Goal: Task Accomplishment & Management: Manage account settings

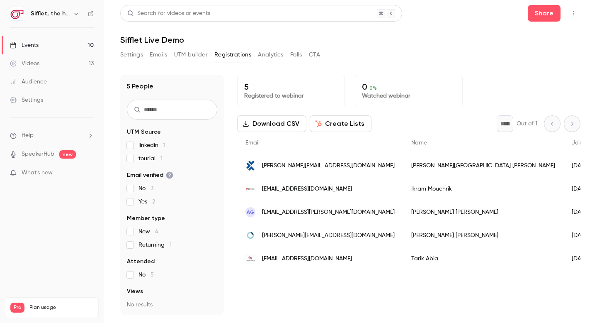
click at [41, 44] on link "Events 10" at bounding box center [52, 45] width 104 height 18
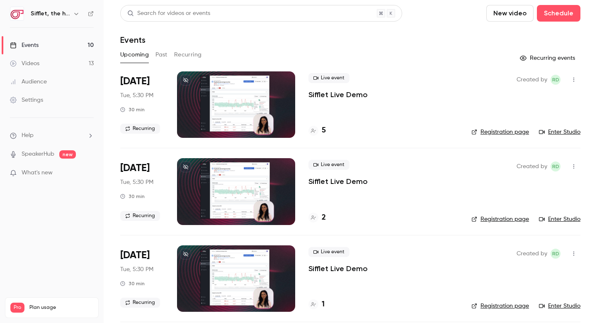
click at [162, 50] on button "Past" at bounding box center [162, 54] width 12 height 13
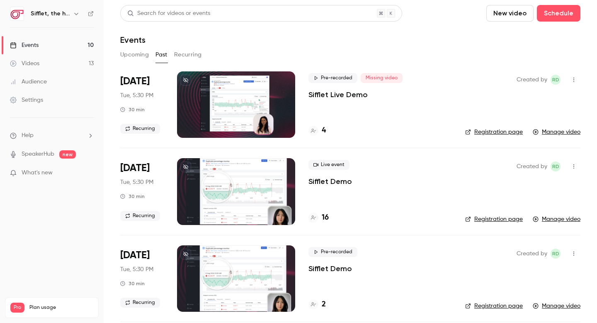
click at [319, 128] on div "4" at bounding box center [317, 130] width 17 height 11
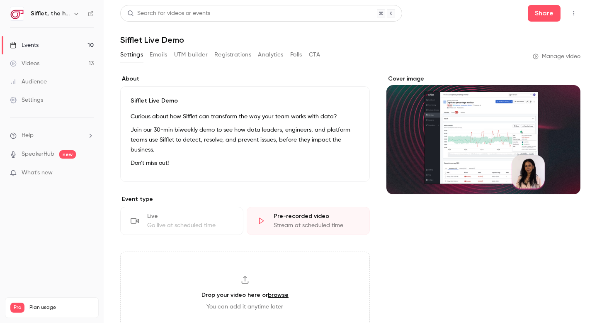
click at [241, 56] on button "Registrations" at bounding box center [233, 54] width 37 height 13
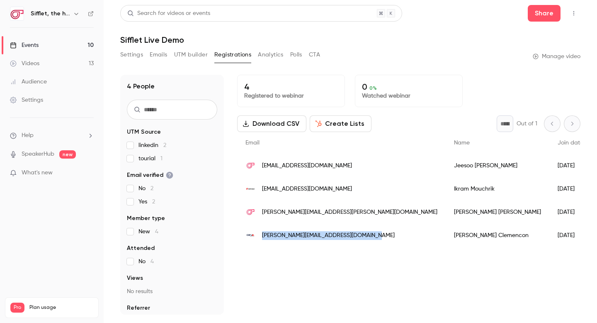
drag, startPoint x: 369, startPoint y: 237, endPoint x: 261, endPoint y: 236, distance: 108.3
click at [261, 236] on div "[PERSON_NAME][EMAIL_ADDRESS][DOMAIN_NAME]" at bounding box center [341, 235] width 209 height 23
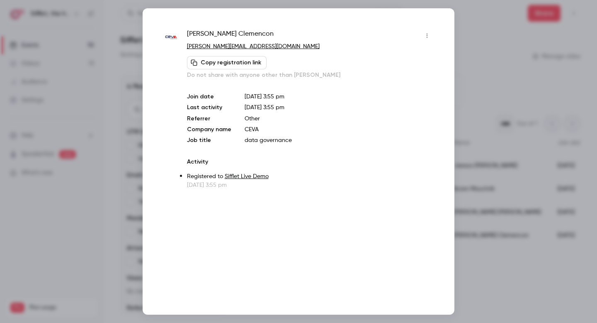
copy span "[PERSON_NAME][EMAIL_ADDRESS][DOMAIN_NAME]"
copy link "[PERSON_NAME][EMAIL_ADDRESS][DOMAIN_NAME]"
click at [514, 112] on div at bounding box center [298, 161] width 597 height 323
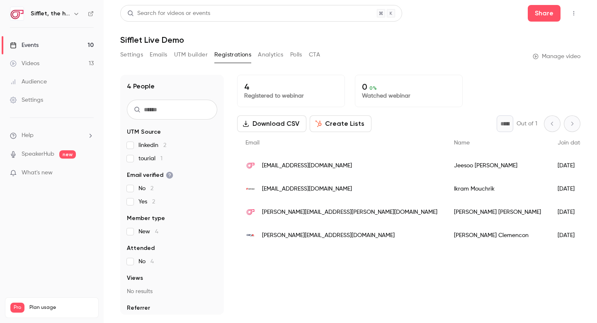
click at [65, 39] on link "Events 10" at bounding box center [52, 45] width 104 height 18
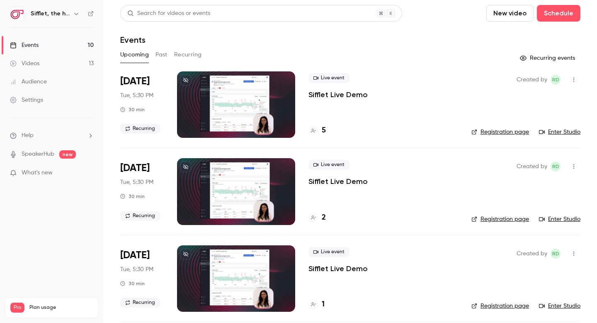
click at [180, 54] on button "Recurring" at bounding box center [188, 54] width 28 height 13
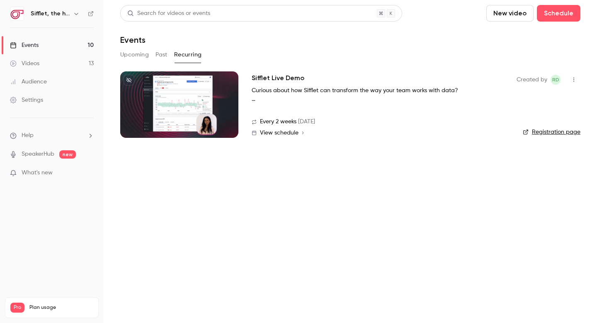
click at [262, 76] on h2 "Sifflet Live Demo" at bounding box center [278, 78] width 53 height 10
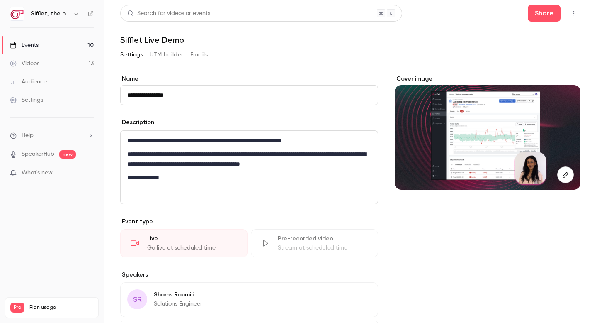
click at [575, 13] on icon "button" at bounding box center [574, 13] width 7 height 6
click at [405, 43] on div at bounding box center [298, 161] width 597 height 323
click at [197, 58] on button "Emails" at bounding box center [198, 54] width 17 height 13
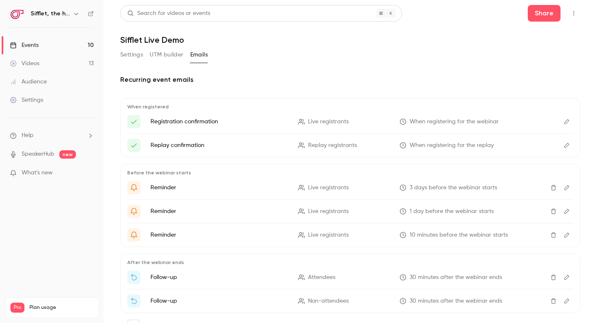
click at [161, 55] on button "UTM builder" at bounding box center [167, 54] width 34 height 13
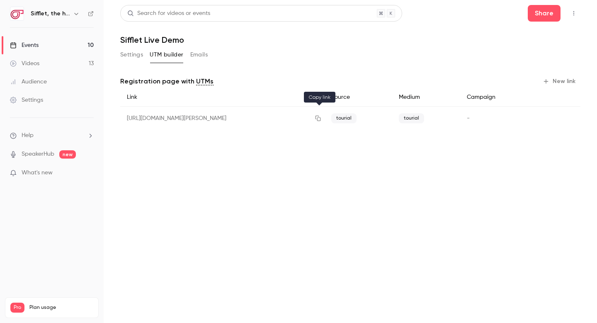
click at [317, 119] on icon "button" at bounding box center [317, 118] width 5 height 5
click at [321, 119] on icon "button" at bounding box center [318, 118] width 7 height 6
